Goal: Entertainment & Leisure: Consume media (video, audio)

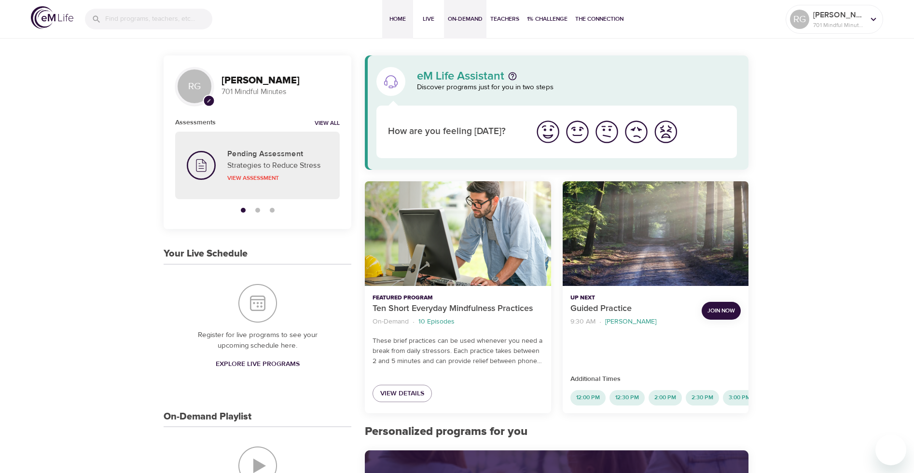
click at [469, 24] on button "On-Demand" at bounding box center [465, 19] width 42 height 39
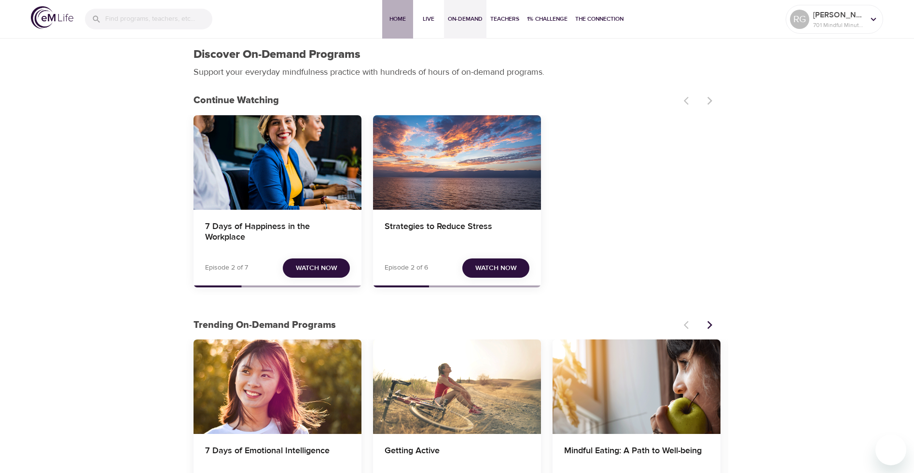
click at [400, 19] on span "Home" at bounding box center [397, 19] width 23 height 10
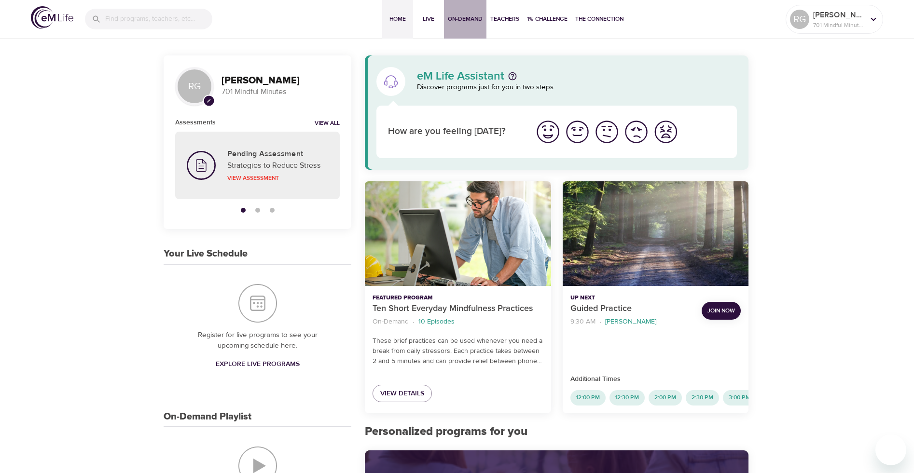
click at [465, 20] on span "On-Demand" at bounding box center [465, 19] width 35 height 10
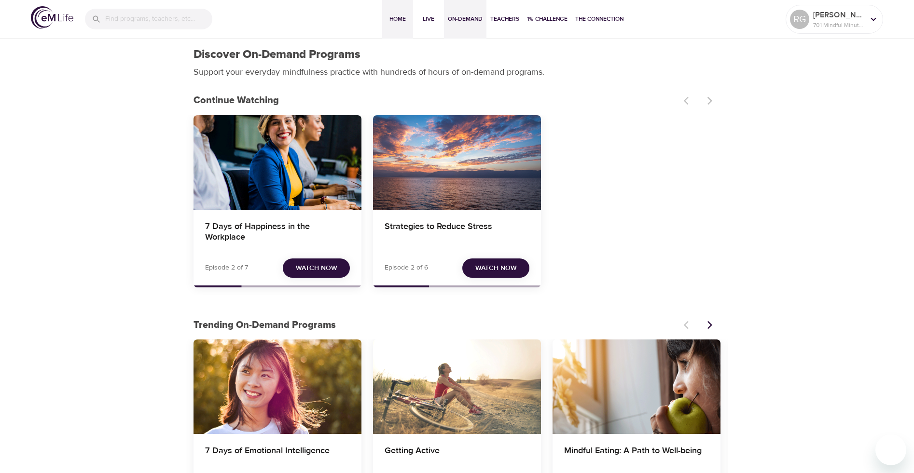
click at [393, 21] on span "Home" at bounding box center [397, 19] width 23 height 10
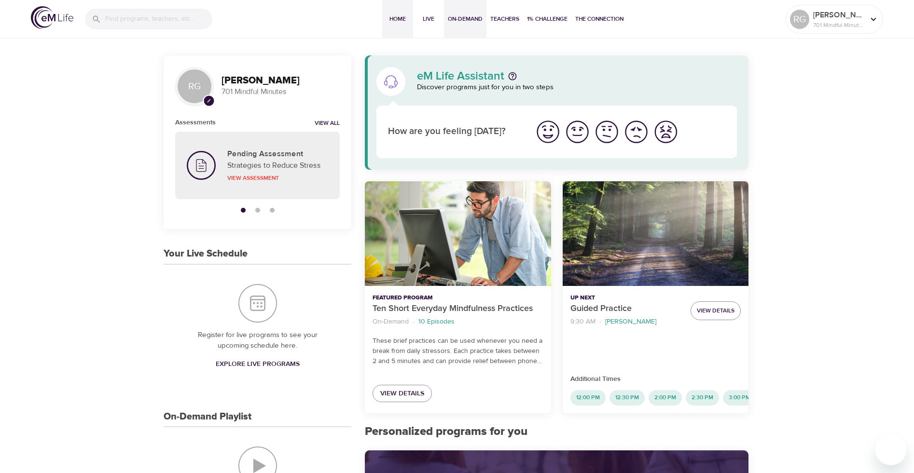
click at [459, 21] on span "On-Demand" at bounding box center [465, 19] width 35 height 10
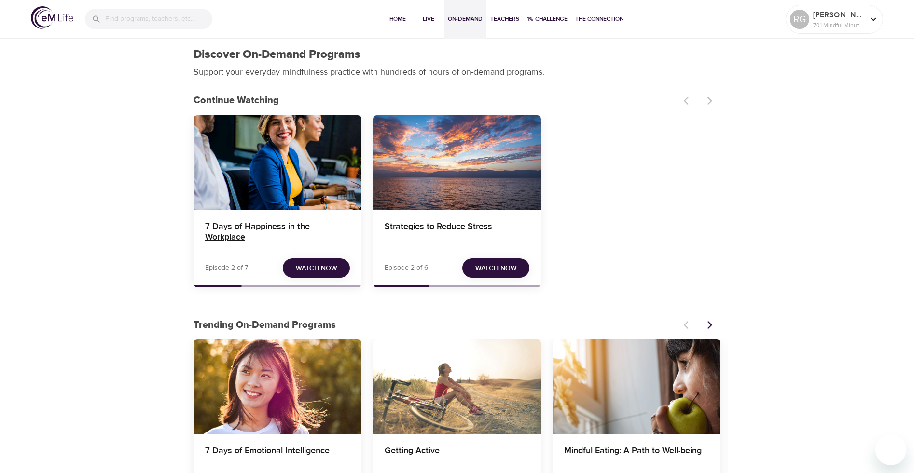
click at [254, 223] on h4 "7 Days of Happiness in the Workplace" at bounding box center [277, 233] width 145 height 23
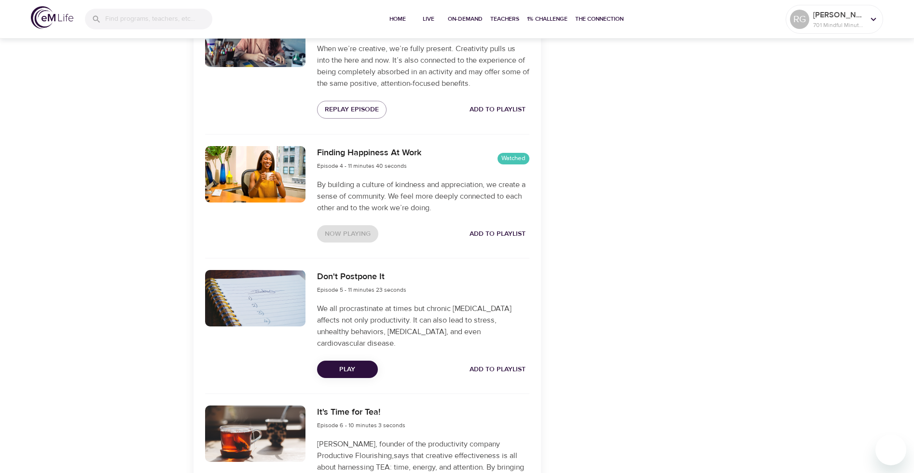
scroll to position [772, 0]
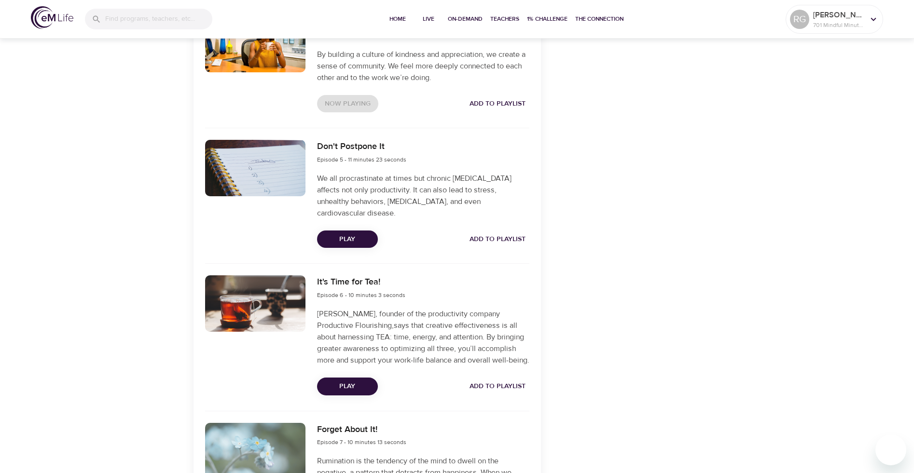
click at [349, 235] on span "Play" at bounding box center [347, 240] width 45 height 12
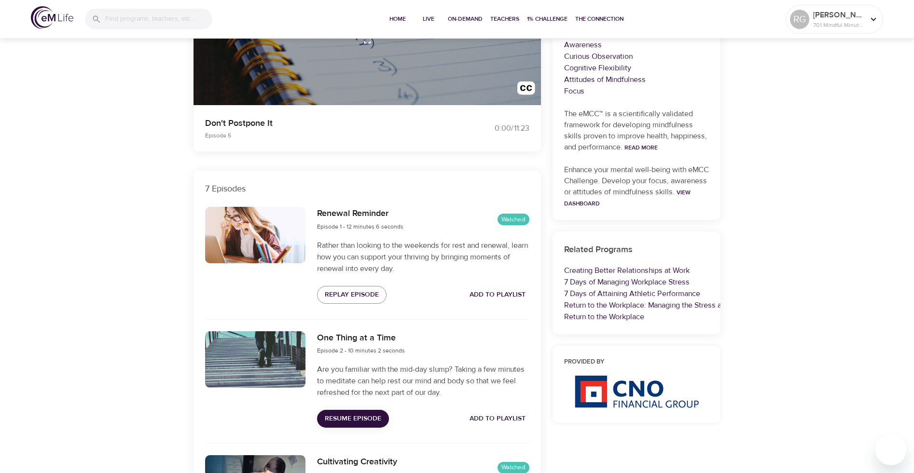
scroll to position [0, 0]
